Goal: Information Seeking & Learning: Learn about a topic

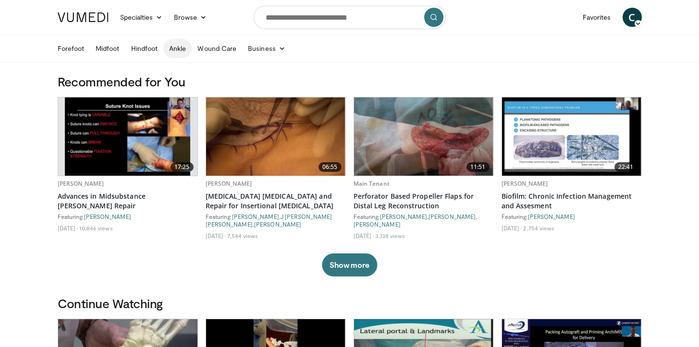
click at [177, 47] on link "Ankle" at bounding box center [177, 48] width 28 height 19
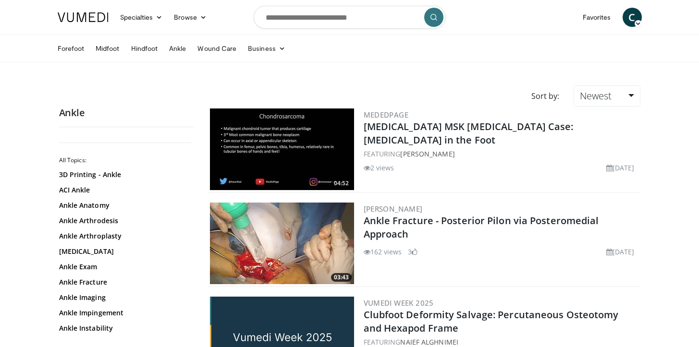
click at [148, 52] on link "Hindfoot" at bounding box center [144, 48] width 38 height 19
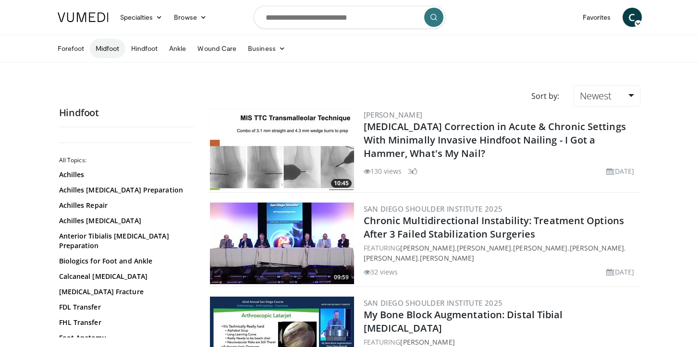
click at [113, 51] on link "Midfoot" at bounding box center [108, 48] width 36 height 19
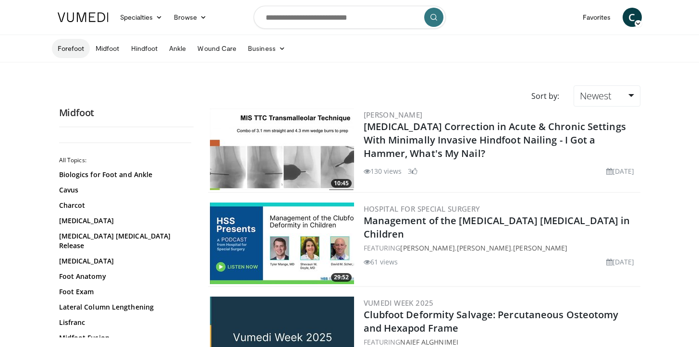
click at [77, 48] on link "Forefoot" at bounding box center [71, 48] width 38 height 19
